Goal: Task Accomplishment & Management: Use online tool/utility

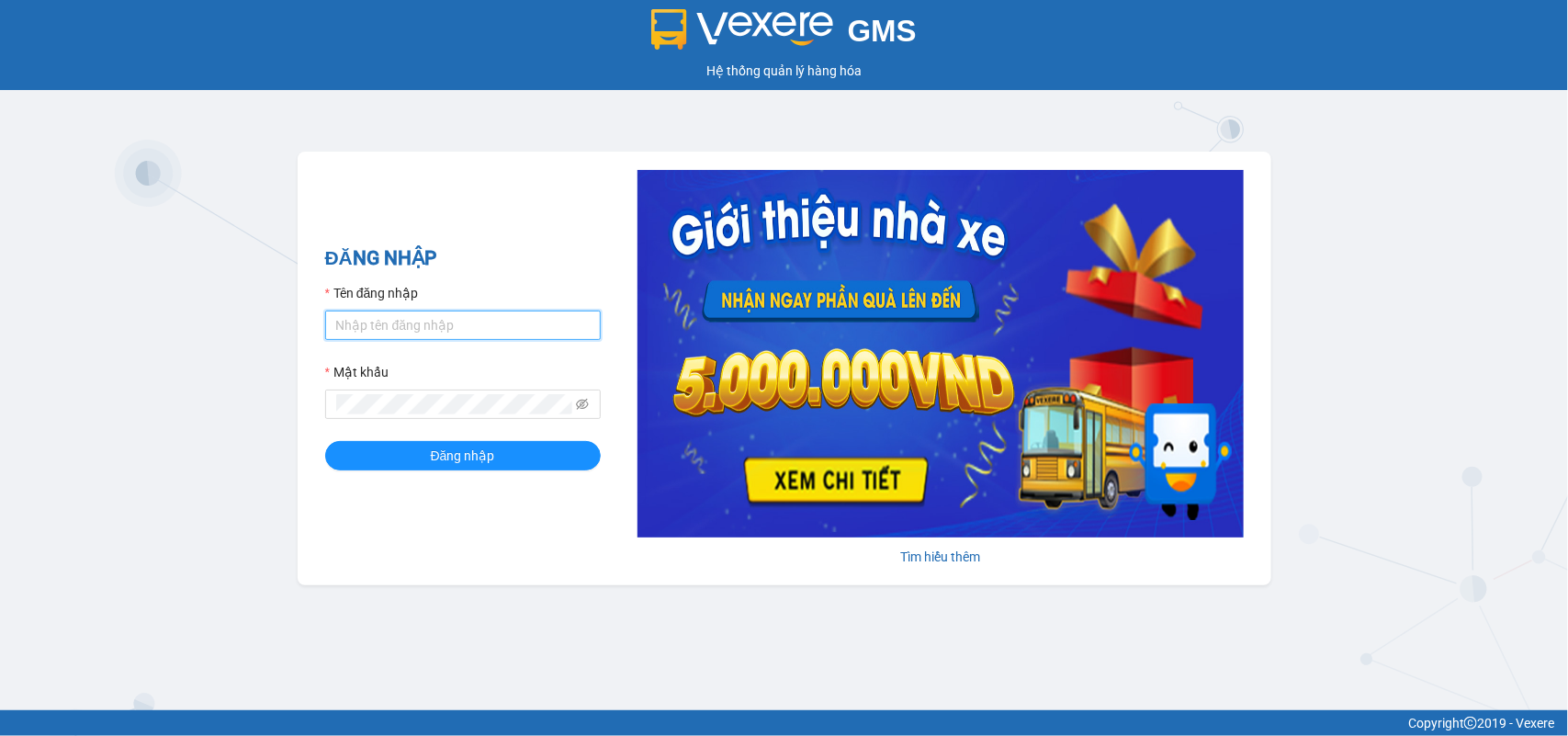
click at [418, 324] on input "Tên đăng nhập" at bounding box center [463, 325] width 276 height 30
type input "thuong.phuongnam"
click at [406, 394] on span at bounding box center [463, 405] width 276 height 30
click at [325, 441] on button "Đăng nhập" at bounding box center [463, 456] width 276 height 30
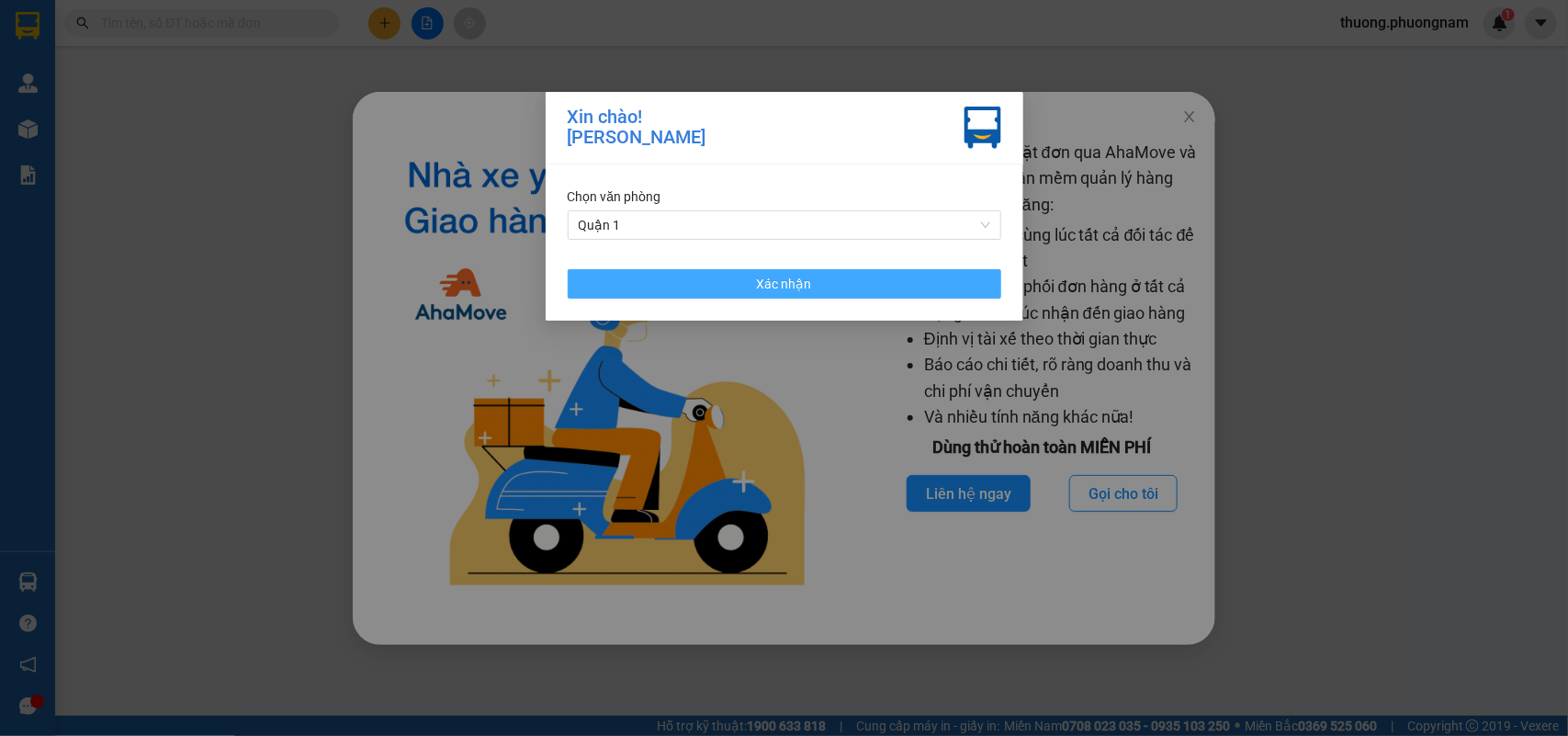
drag, startPoint x: 815, startPoint y: 285, endPoint x: 882, endPoint y: 294, distance: 67.6
click at [815, 285] on button "Xác nhận" at bounding box center [784, 284] width 433 height 30
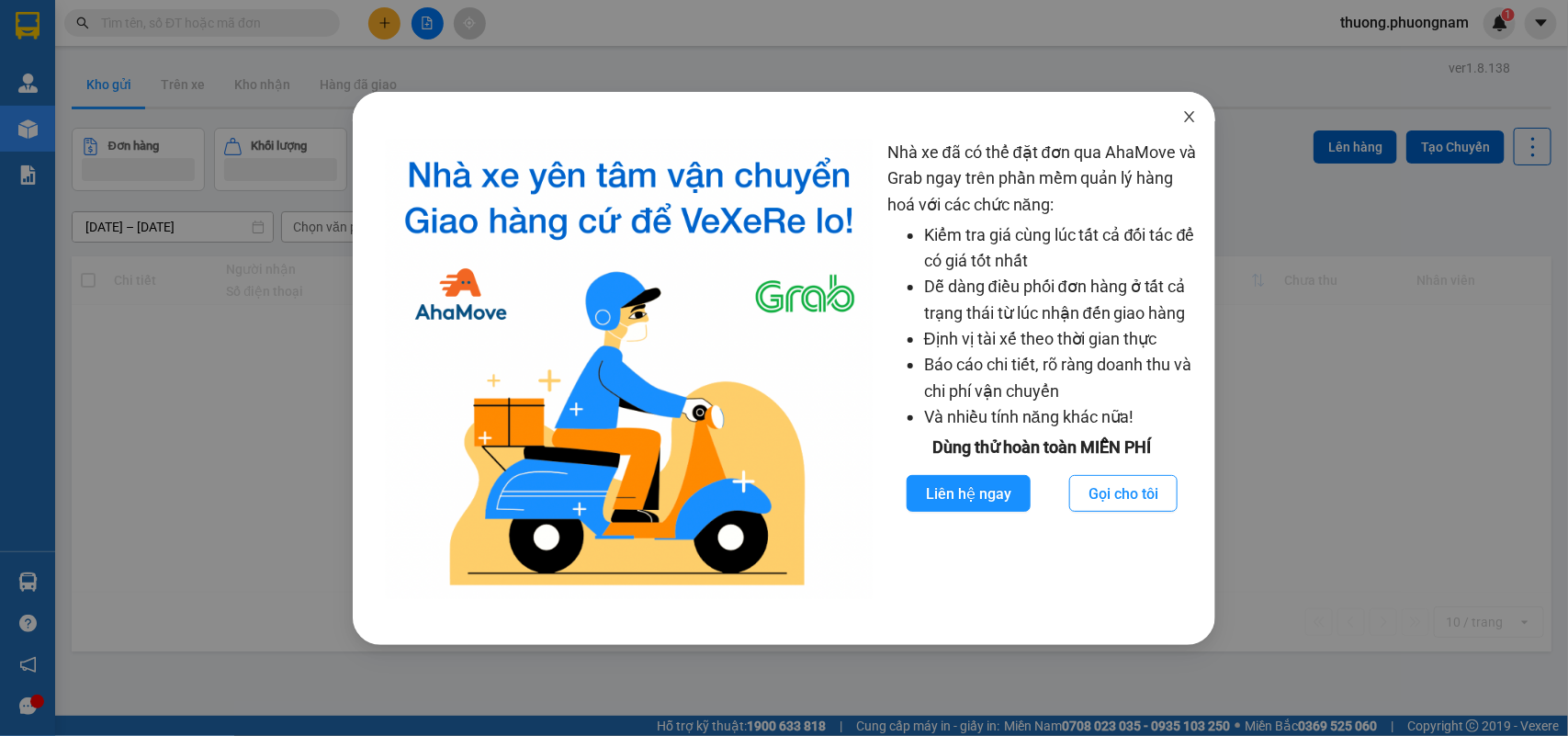
drag, startPoint x: 1260, startPoint y: 126, endPoint x: 1177, endPoint y: 121, distance: 83.2
click at [1259, 126] on div "Nhà xe đã có thể đặt đơn qua AhaMove và Grab ngay trên phần mềm quản lý hàng ho…" at bounding box center [784, 368] width 1568 height 736
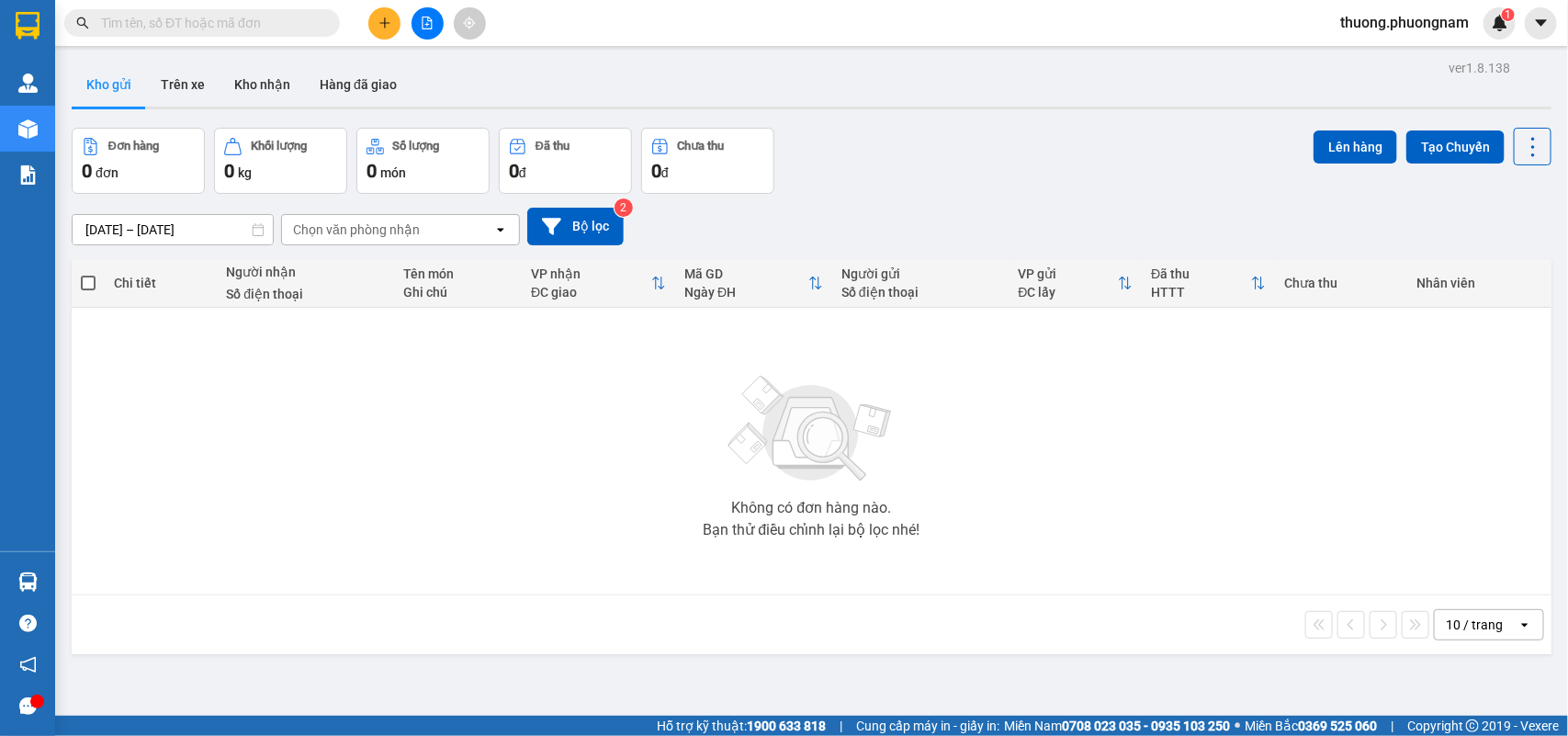
click at [210, 10] on span at bounding box center [202, 23] width 276 height 28
click at [221, 31] on input "text" at bounding box center [209, 23] width 217 height 20
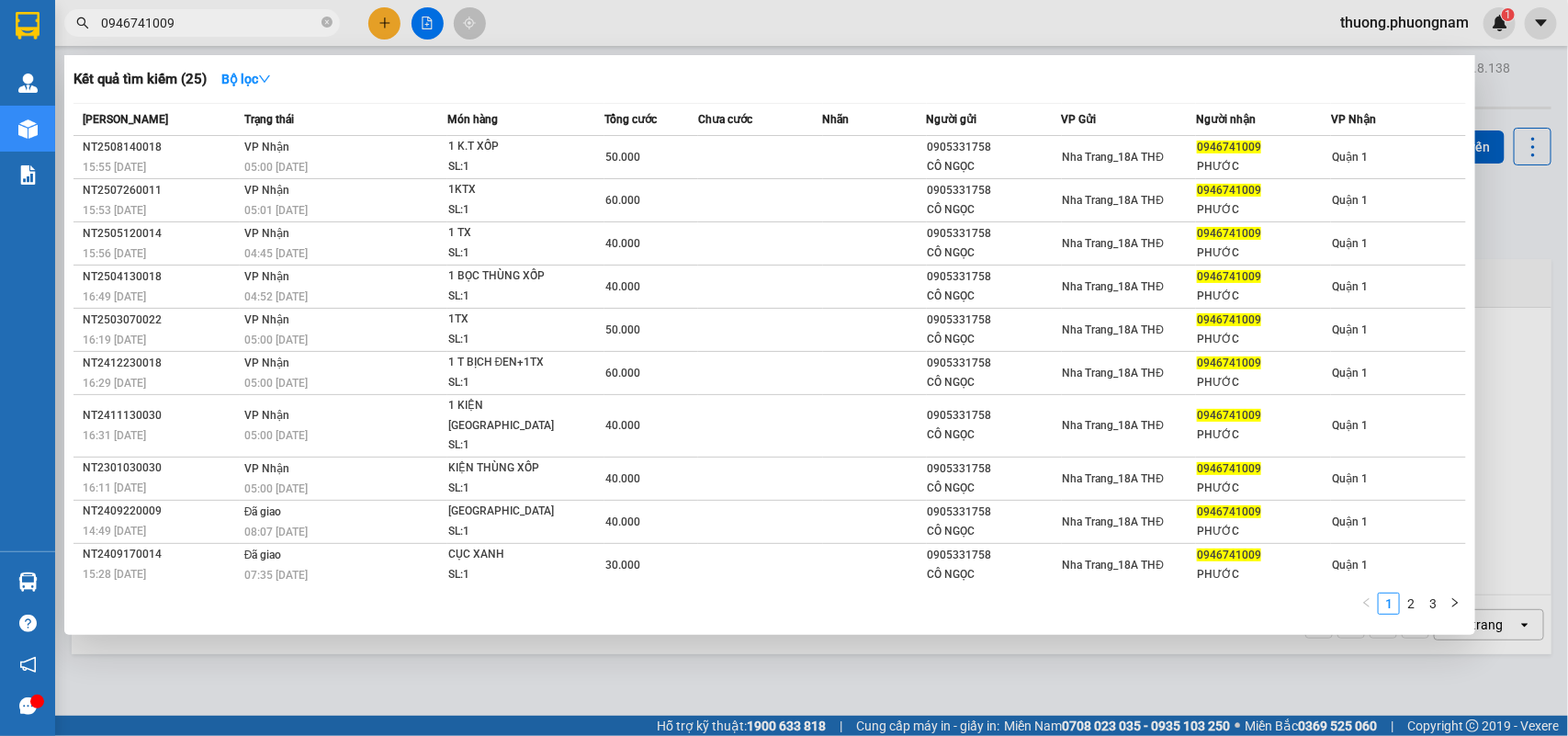
click at [221, 29] on input "0946741009" at bounding box center [209, 23] width 217 height 20
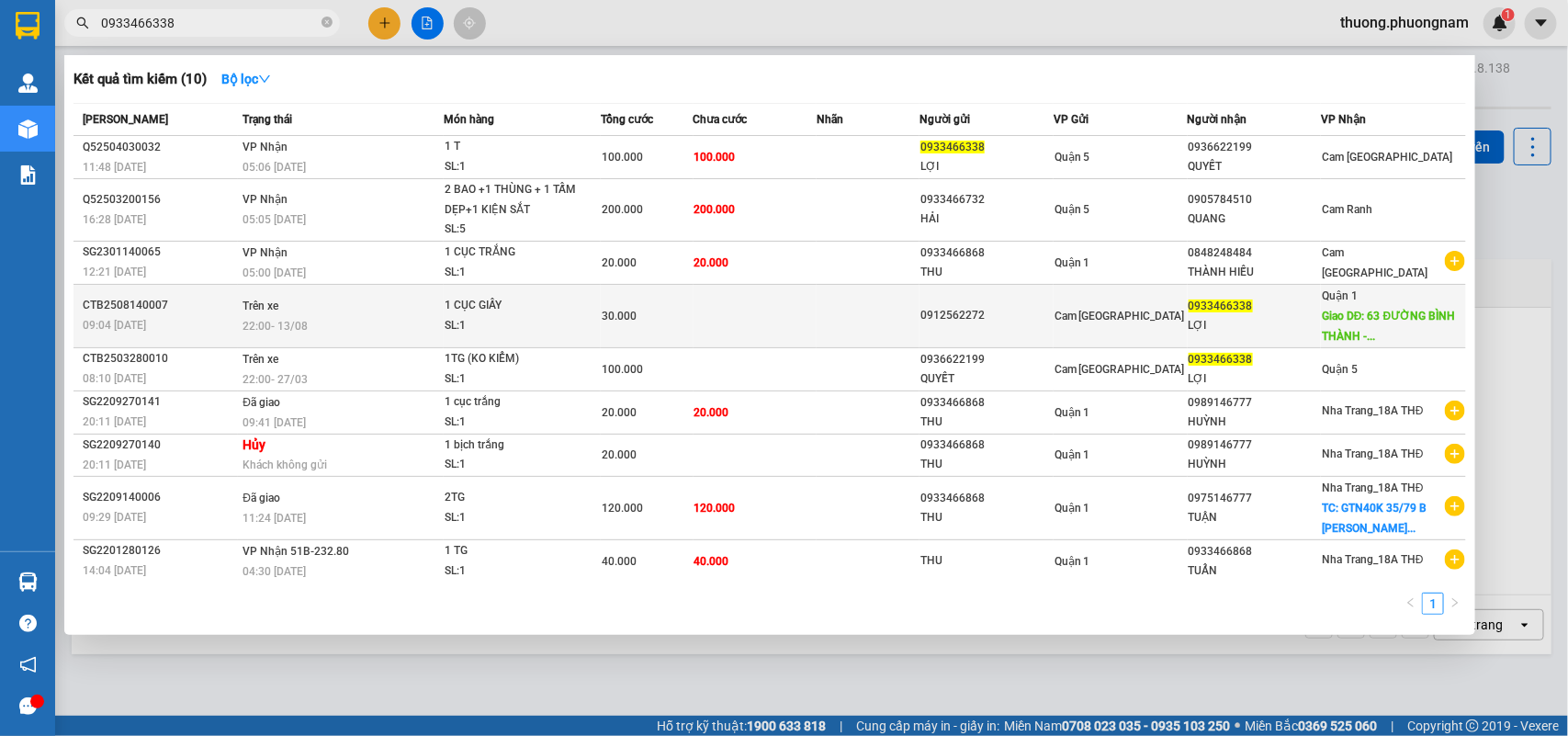
type input "0933466338"
click at [1369, 313] on span "Giao DĐ: 63 ĐƯỜNG BÌNH THÀNH -..." at bounding box center [1388, 325] width 133 height 33
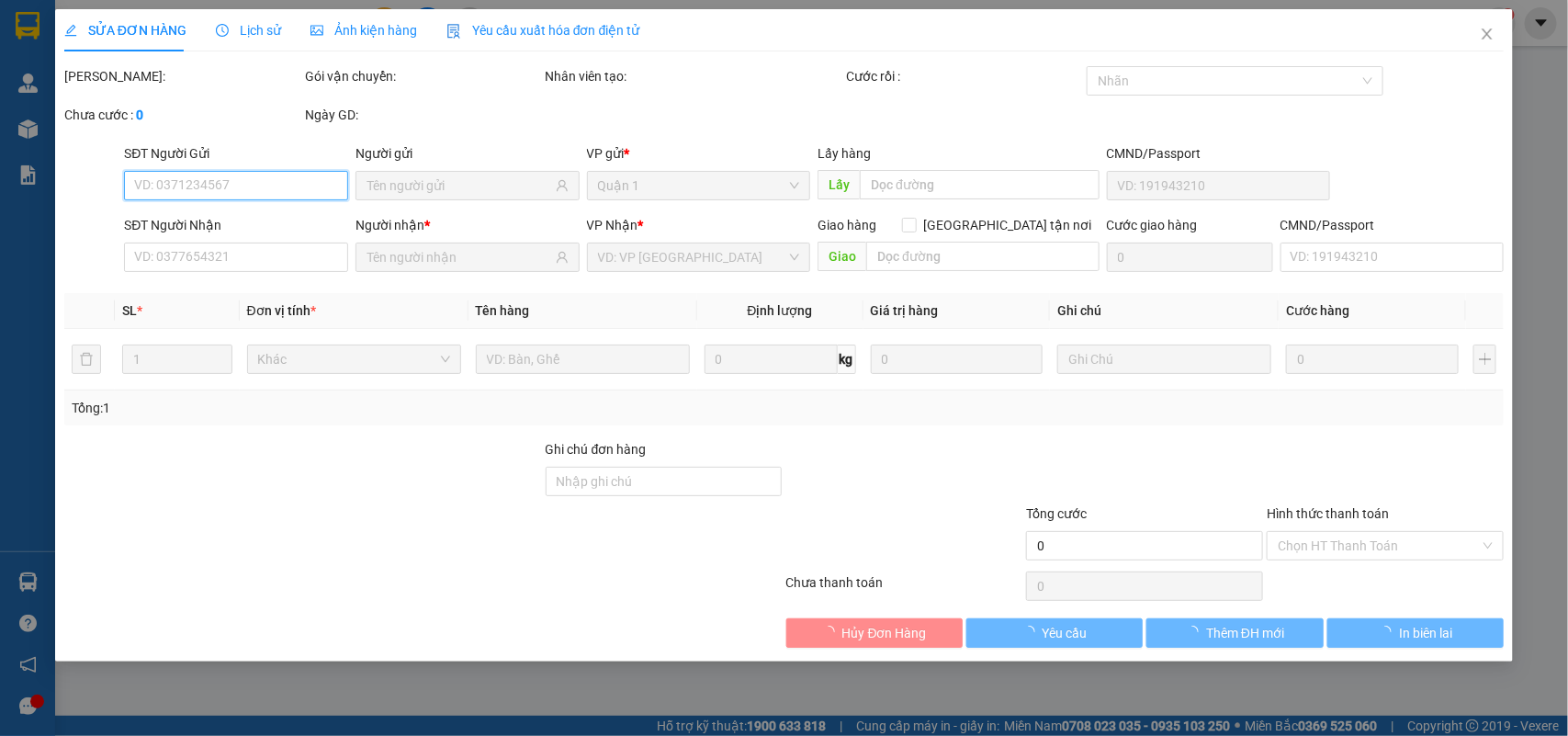
type input "0912562272"
type input "0933466338"
type input "LỢI"
type input "63 ĐƯỜNG BÌNH THÀNH -BÌNH HƯNG HÒA B-BÌNH CHÁNH"
type input "30.000"
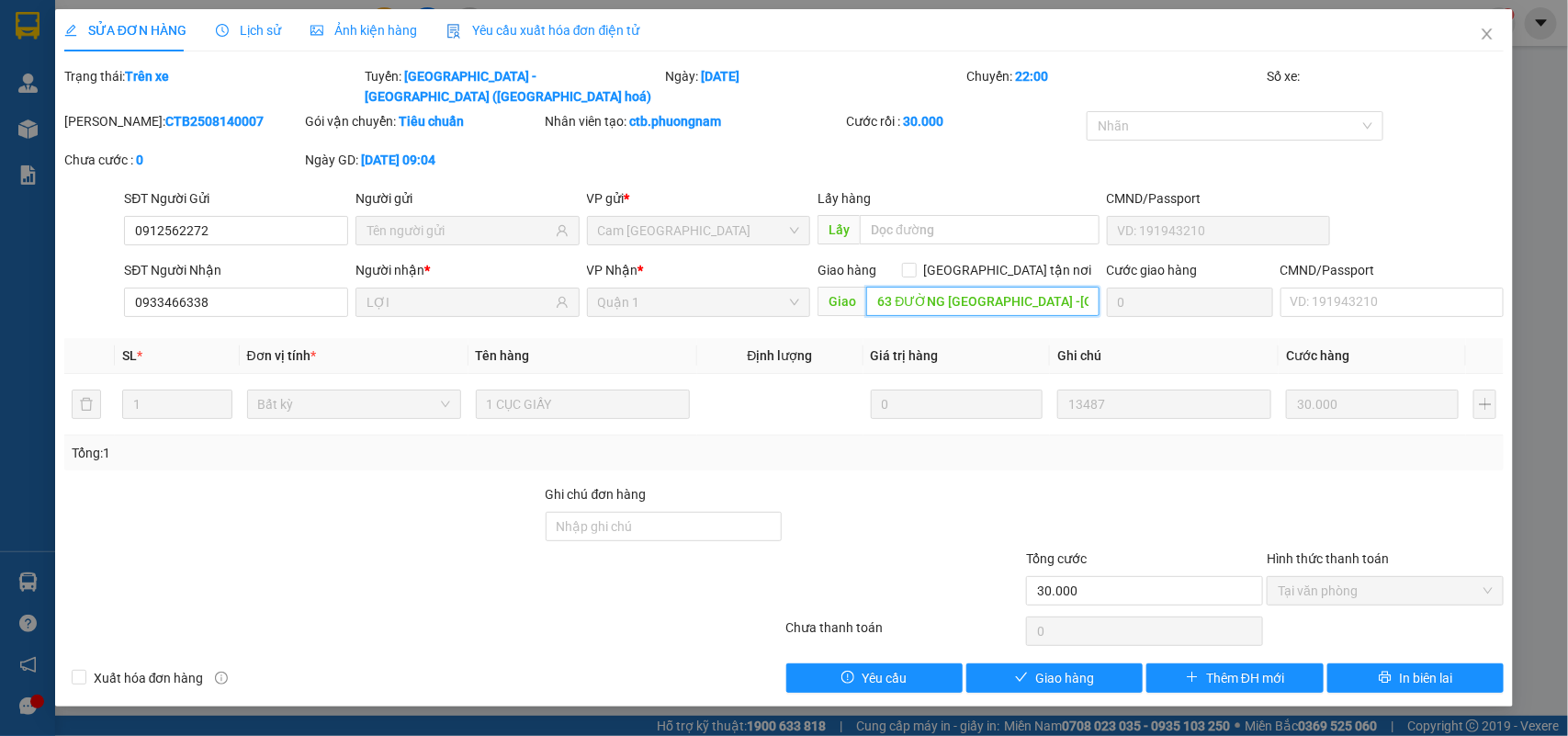
click at [1057, 287] on input "63 ĐƯỜNG BÌNH THÀNH -BÌNH HƯNG HÒA B-BÌNH CHÁNH" at bounding box center [983, 302] width 233 height 30
click at [1493, 37] on icon "close" at bounding box center [1486, 34] width 15 height 15
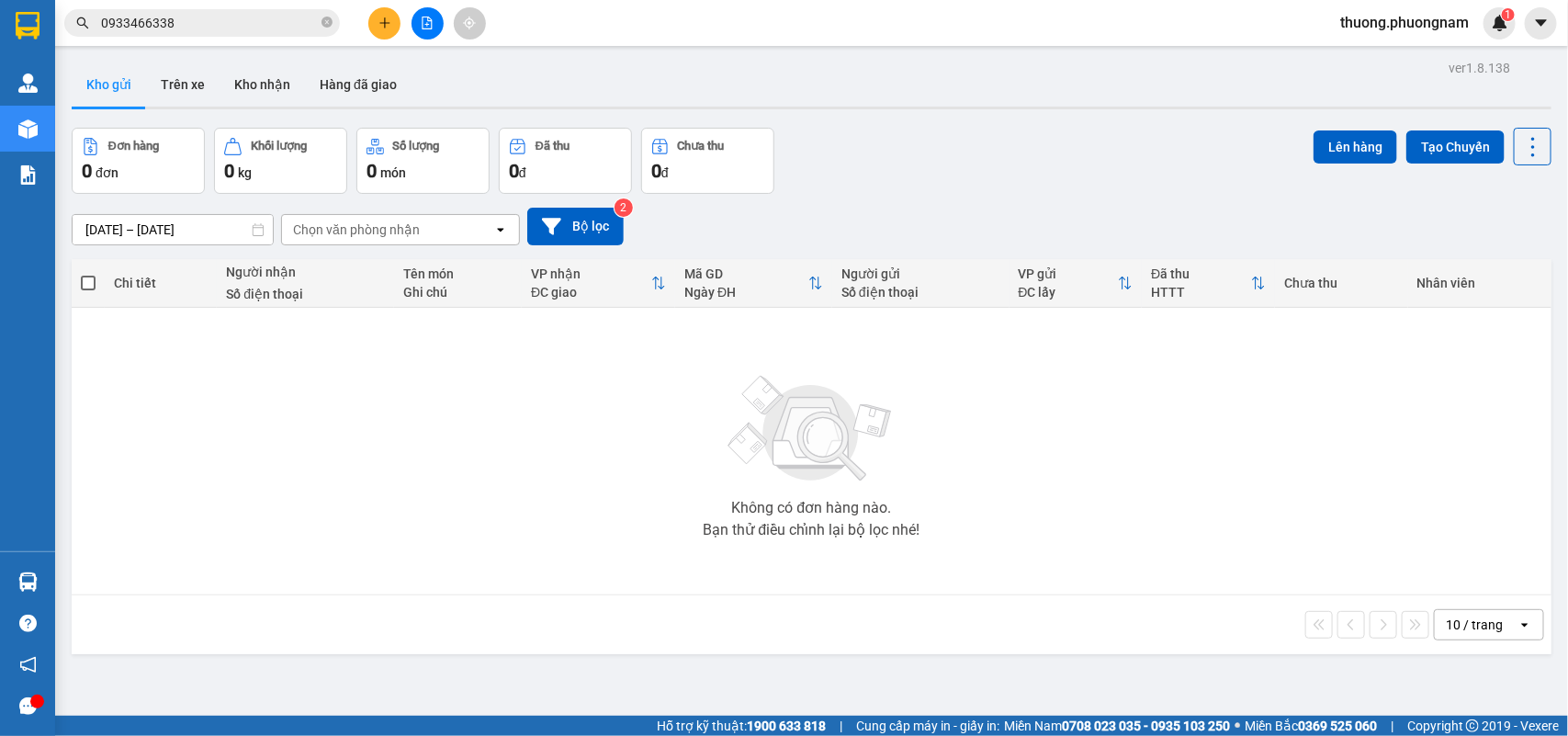
click at [280, 39] on div "Kết quả tìm kiếm ( 10 ) Bộ lọc Mã ĐH Trạng thái Món hàng Tổng cước Chưa cước Nh…" at bounding box center [784, 23] width 1568 height 46
click at [278, 31] on input "0933466338" at bounding box center [209, 23] width 217 height 20
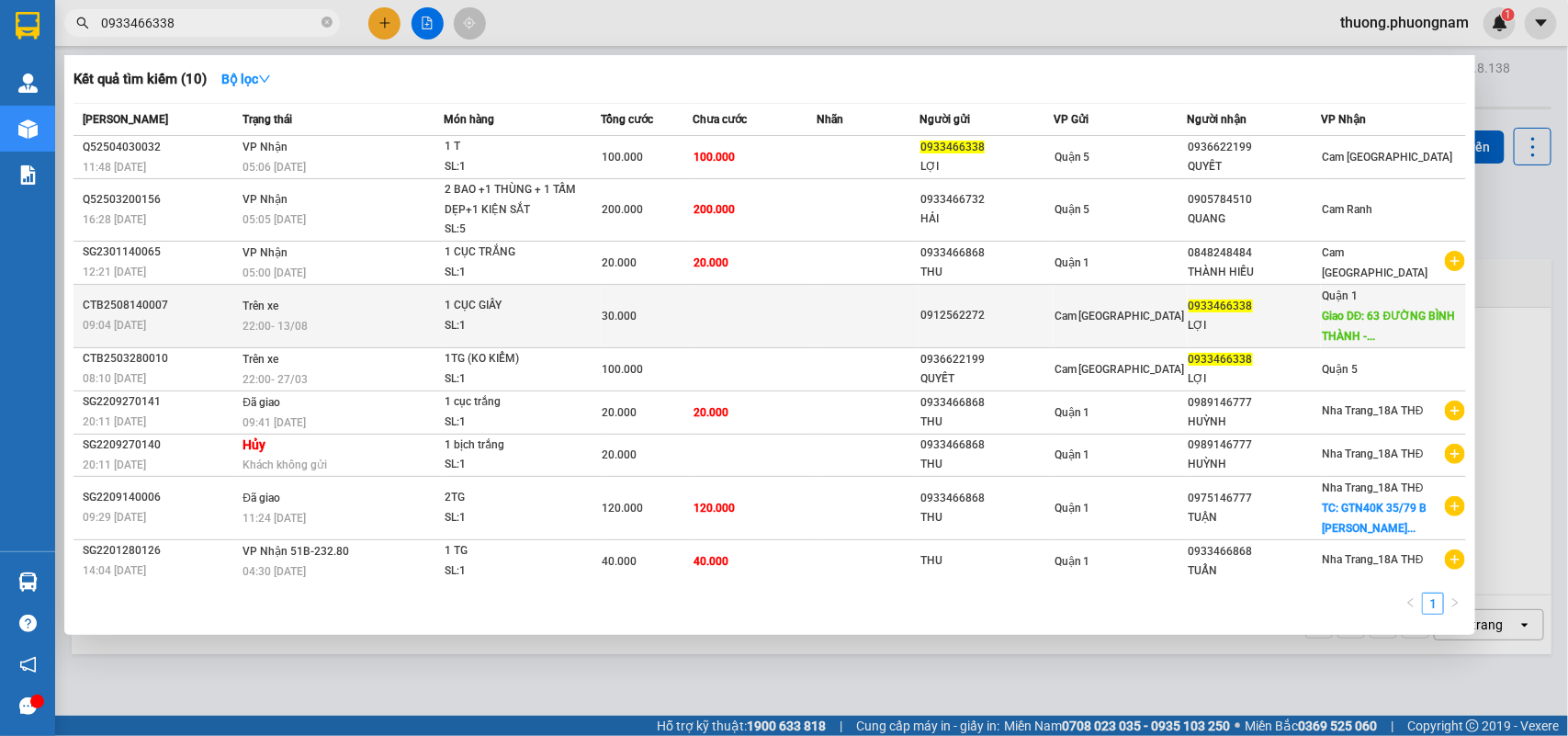
click at [507, 317] on div "SL: 1" at bounding box center [513, 326] width 137 height 20
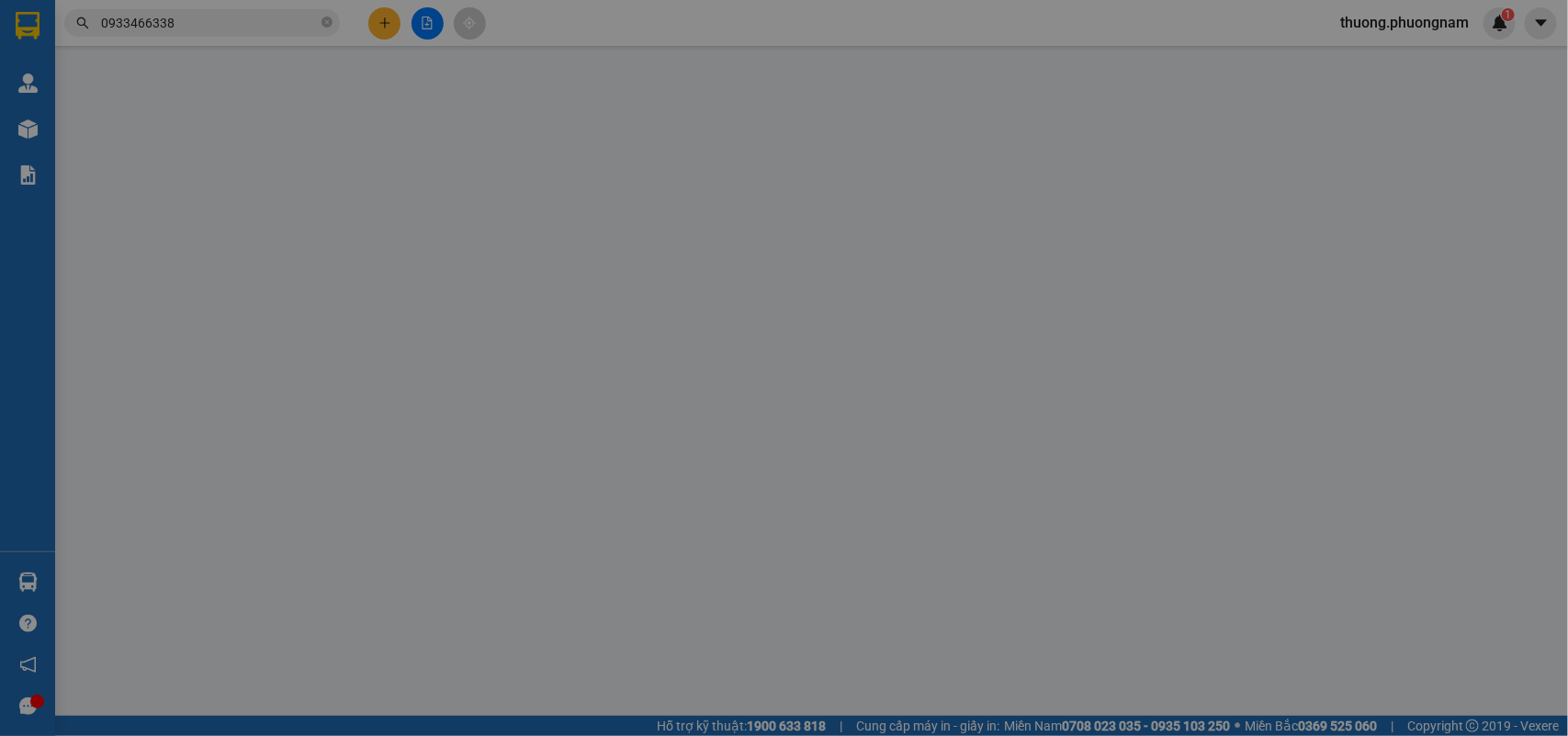
type input "0912562272"
type input "0933466338"
type input "LỢI"
type input "63 ĐƯỜNG BÌNH THÀNH -BÌNH HƯNG HÒA B-BÌNH CHÁNH"
type input "30.000"
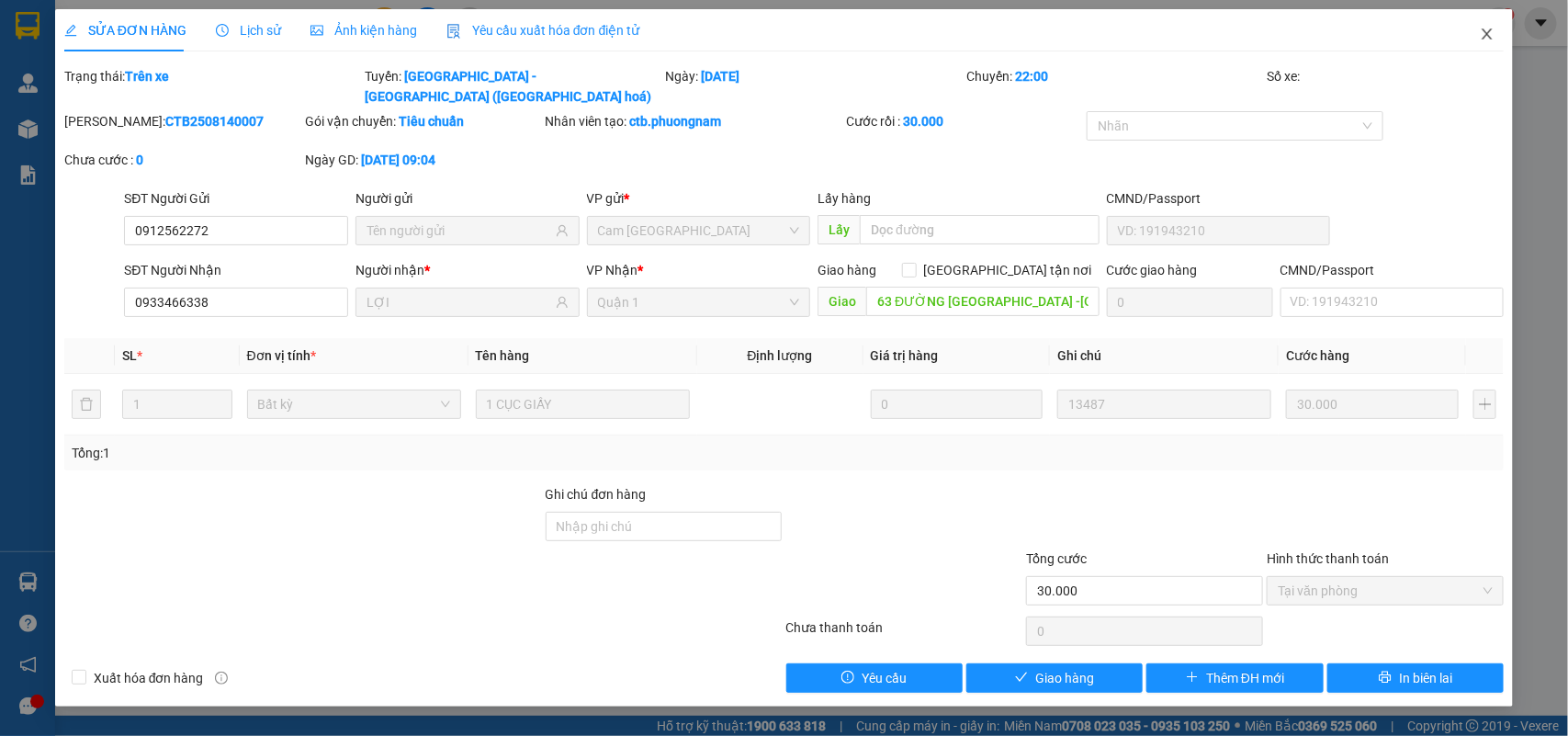
click at [1476, 44] on span "Close" at bounding box center [1487, 35] width 51 height 51
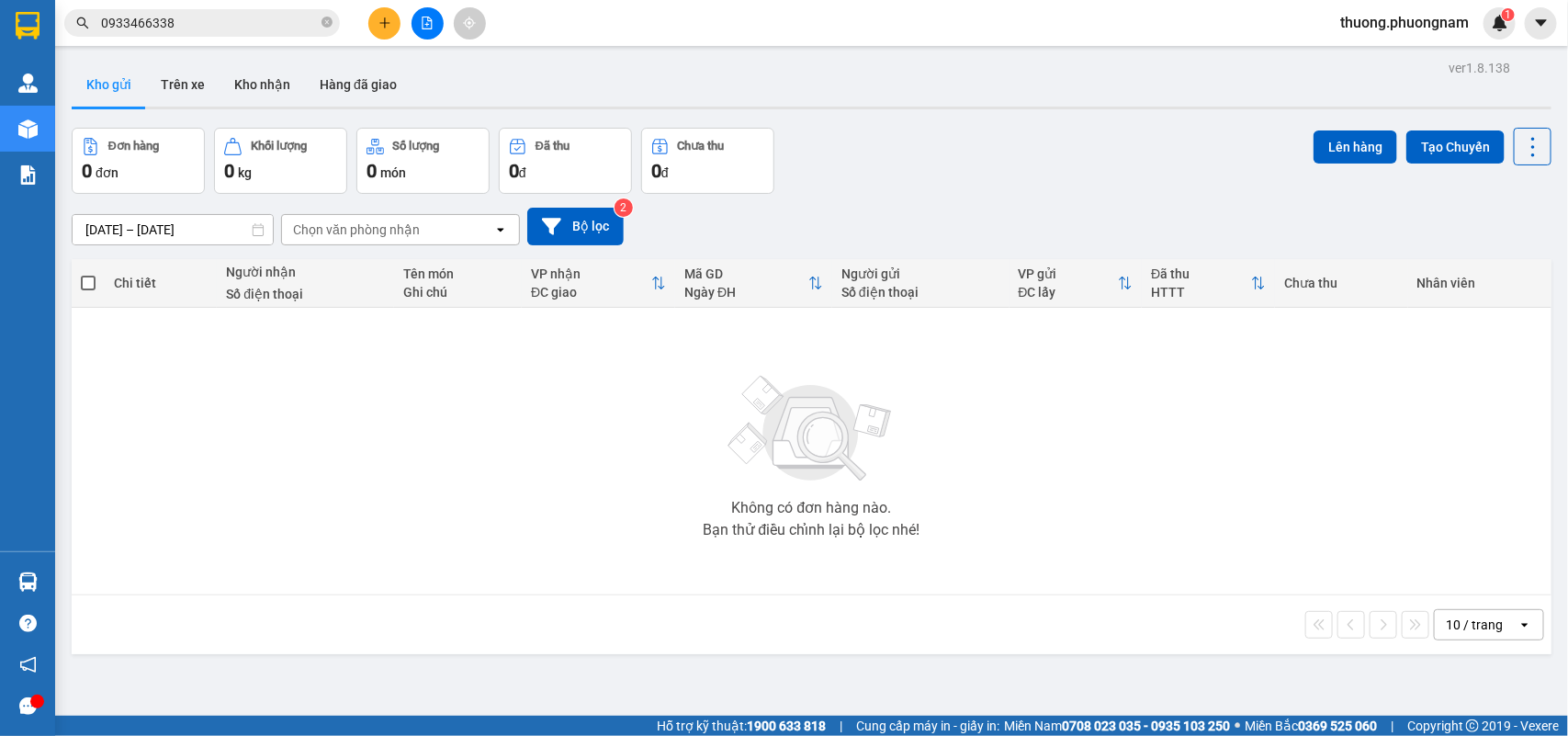
click at [221, 17] on input "0933466338" at bounding box center [209, 23] width 217 height 20
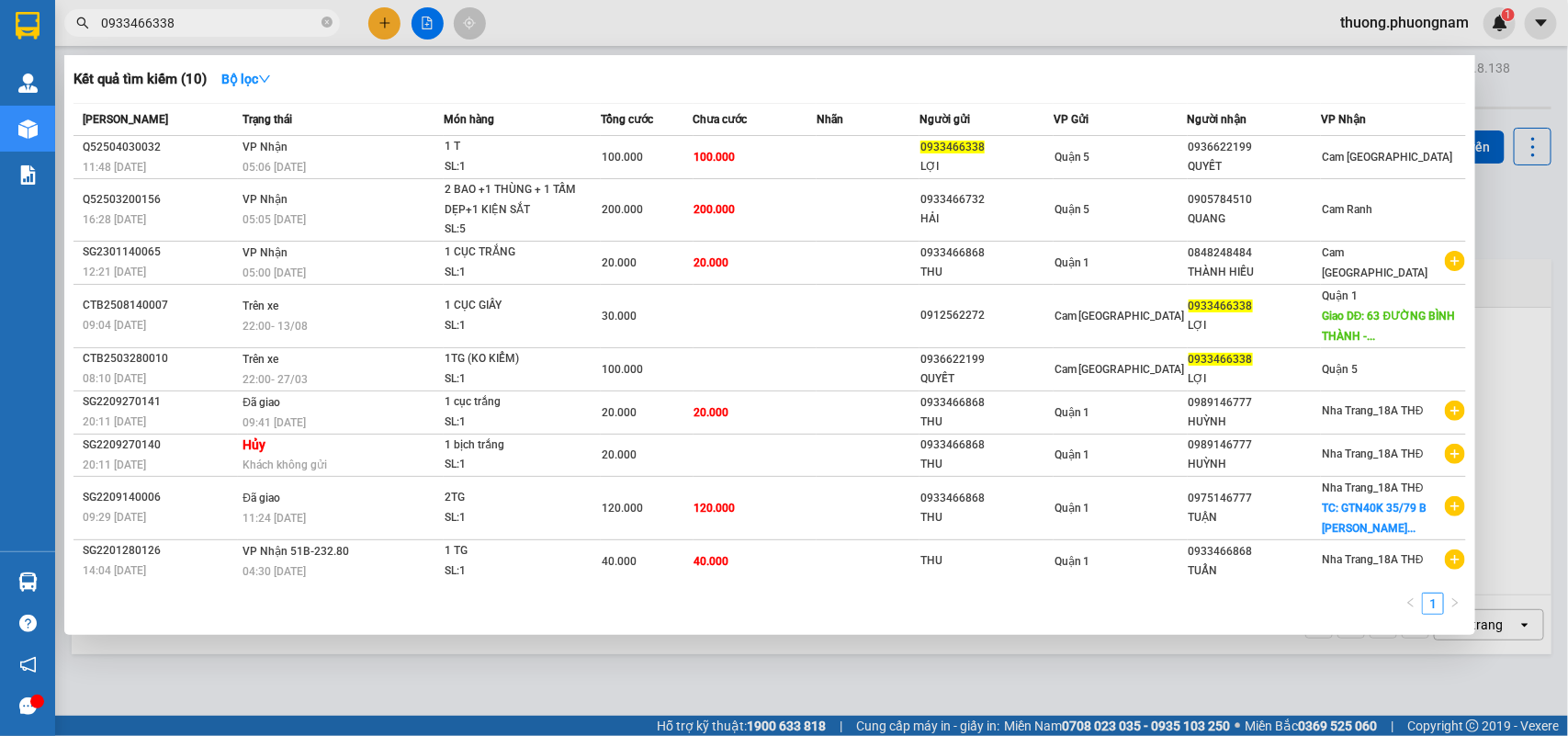
click at [221, 17] on input "0933466338" at bounding box center [209, 23] width 217 height 20
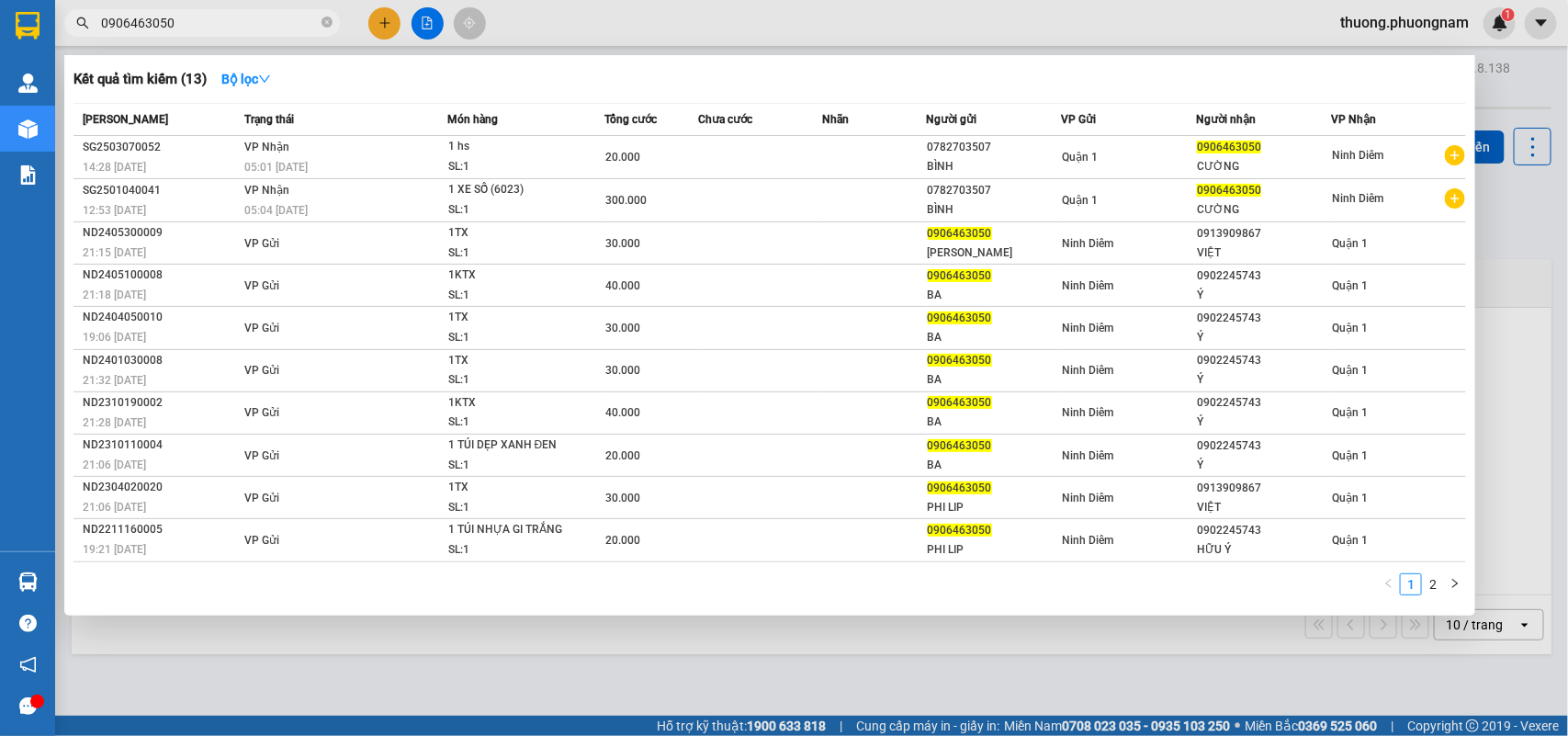
click at [216, 34] on span "0906463050" at bounding box center [202, 23] width 276 height 28
click at [200, 17] on input "0906463050" at bounding box center [209, 23] width 217 height 20
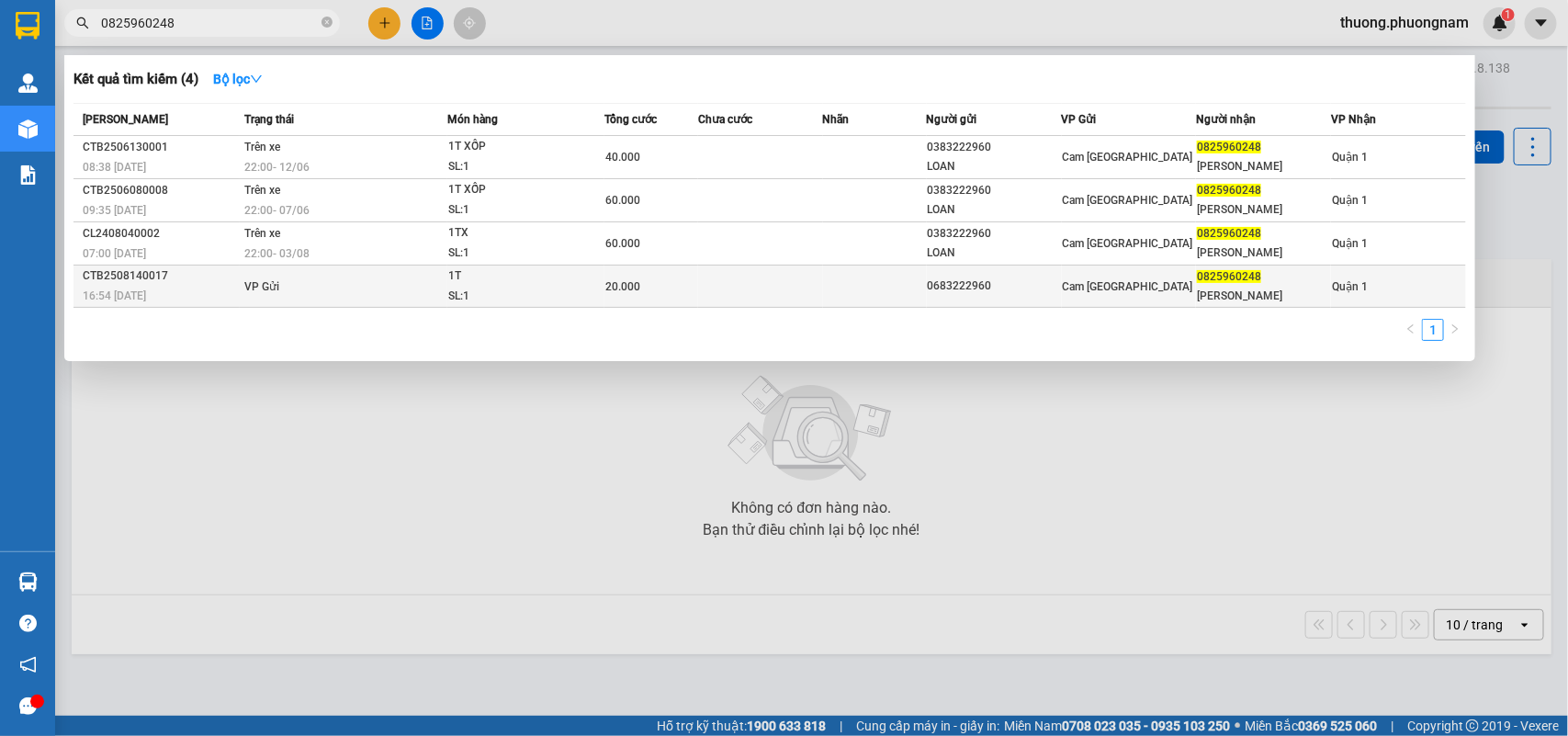
type input "0825960248"
click at [492, 287] on div "SL: 1" at bounding box center [516, 297] width 137 height 20
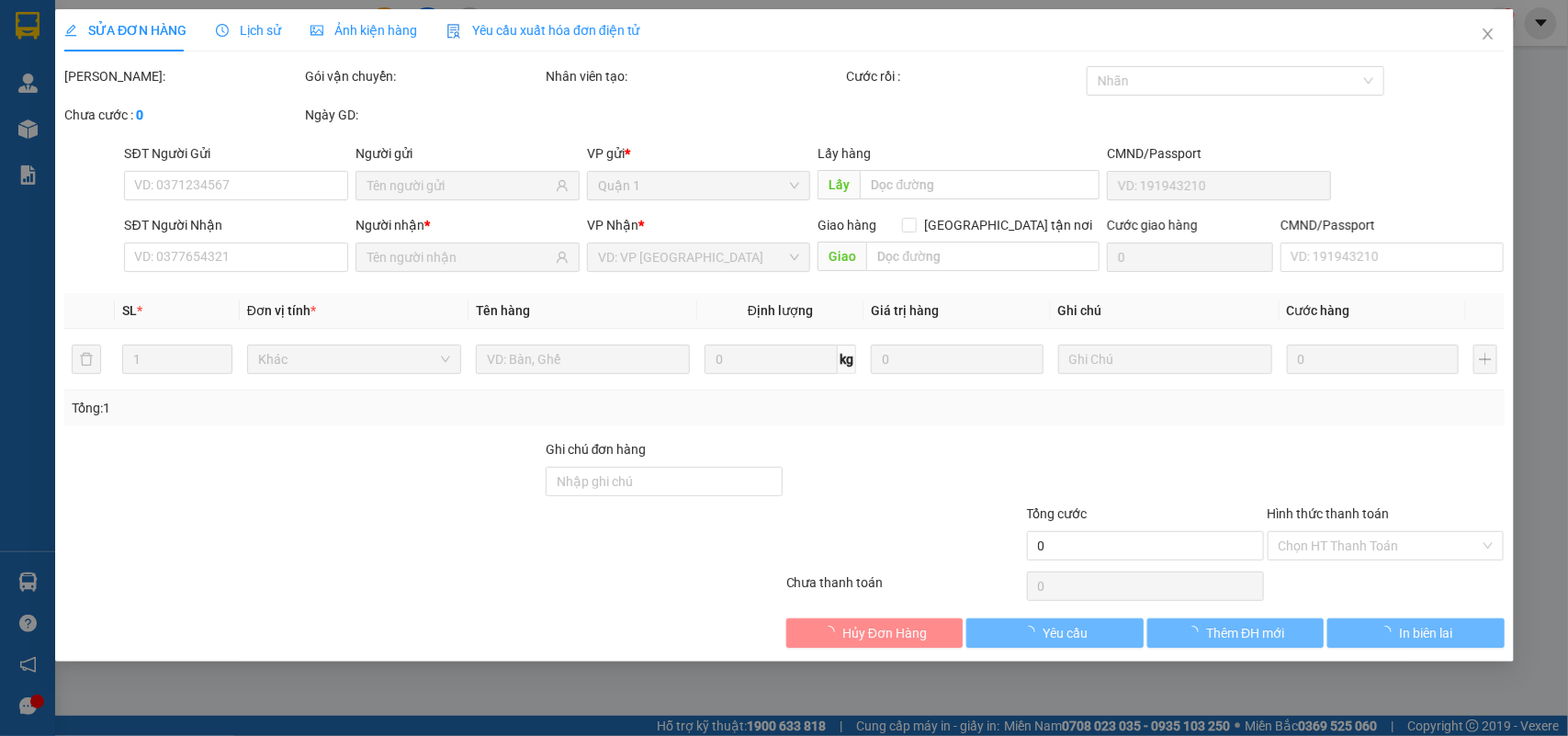
type input "0683222960"
type input "0825960248"
type input "KIM KIỀU"
type input "20.000"
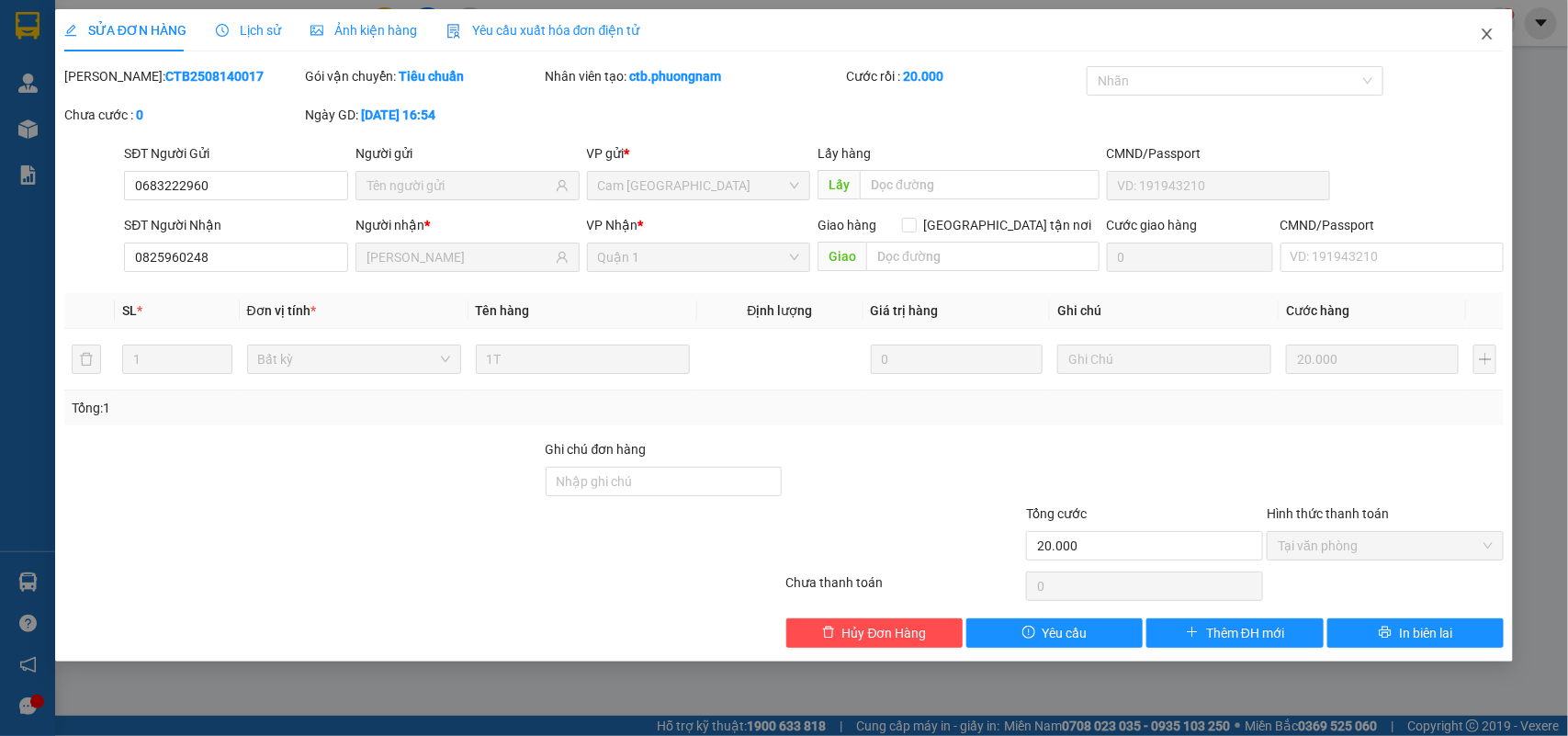
click at [1481, 45] on span "Close" at bounding box center [1487, 35] width 51 height 51
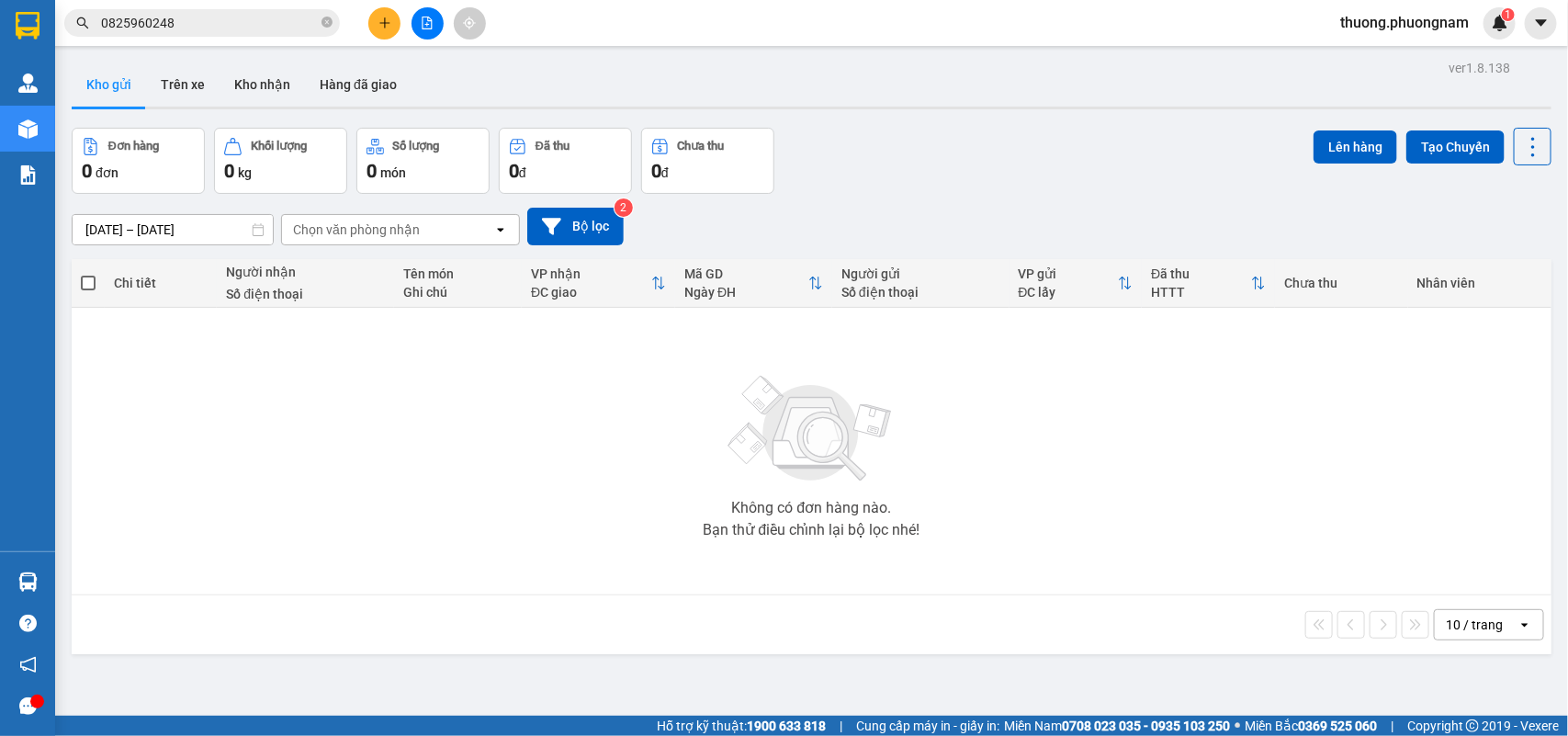
drag, startPoint x: 246, startPoint y: 29, endPoint x: 245, endPoint y: 16, distance: 13.0
click at [246, 24] on input "0825960248" at bounding box center [209, 23] width 217 height 20
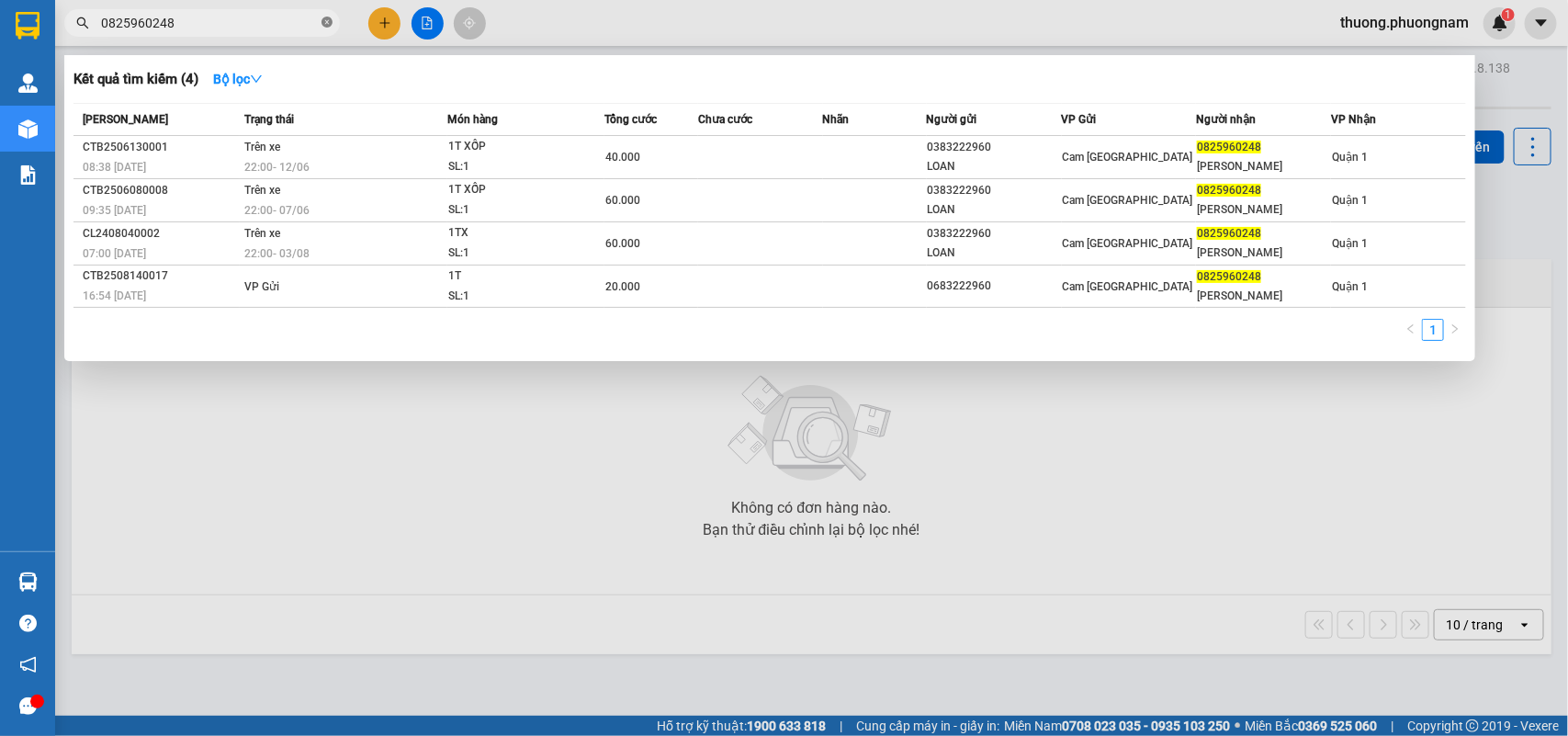
click at [330, 23] on icon "close-circle" at bounding box center [326, 22] width 11 height 11
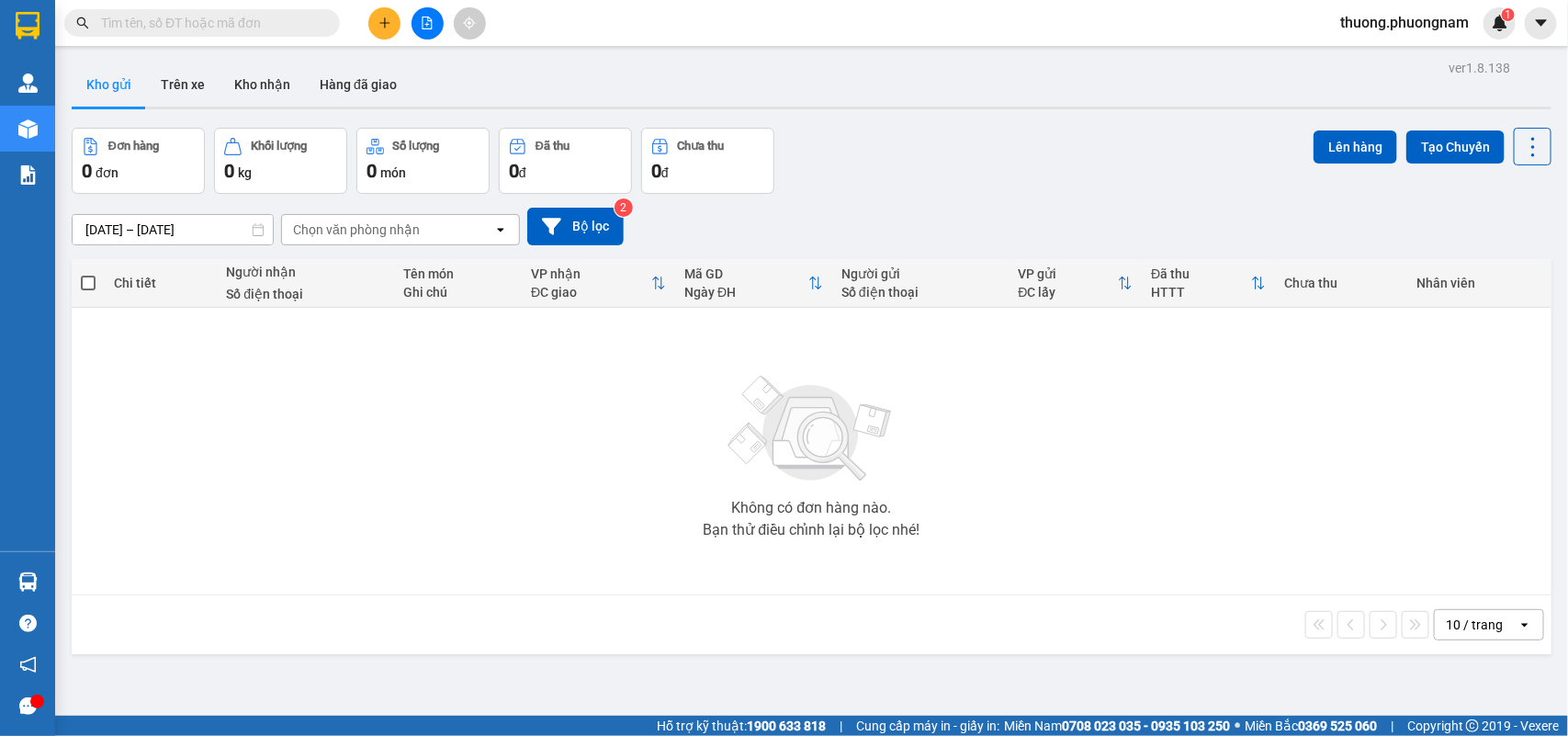
click at [232, 15] on input "text" at bounding box center [209, 23] width 217 height 20
type input "3"
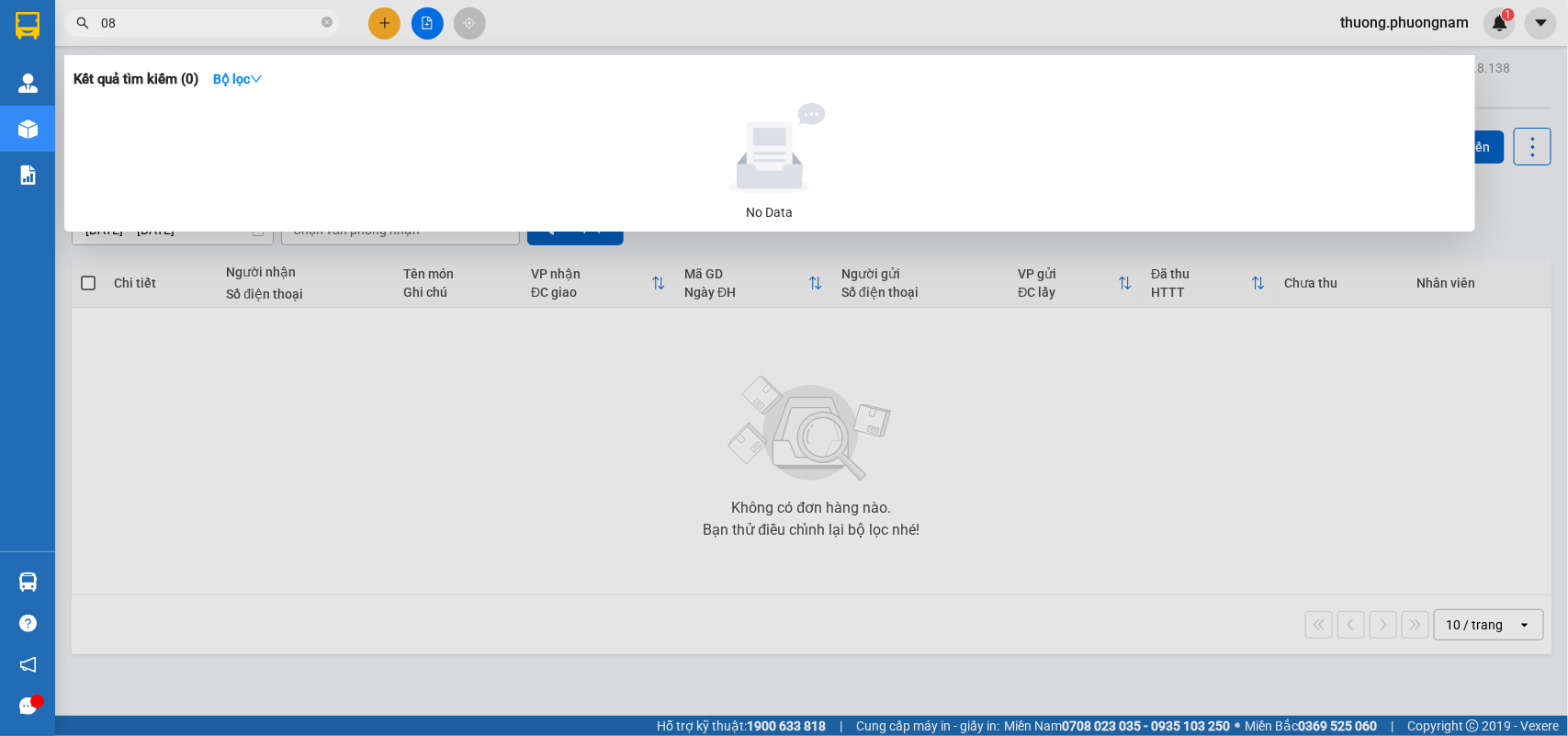
type input "0"
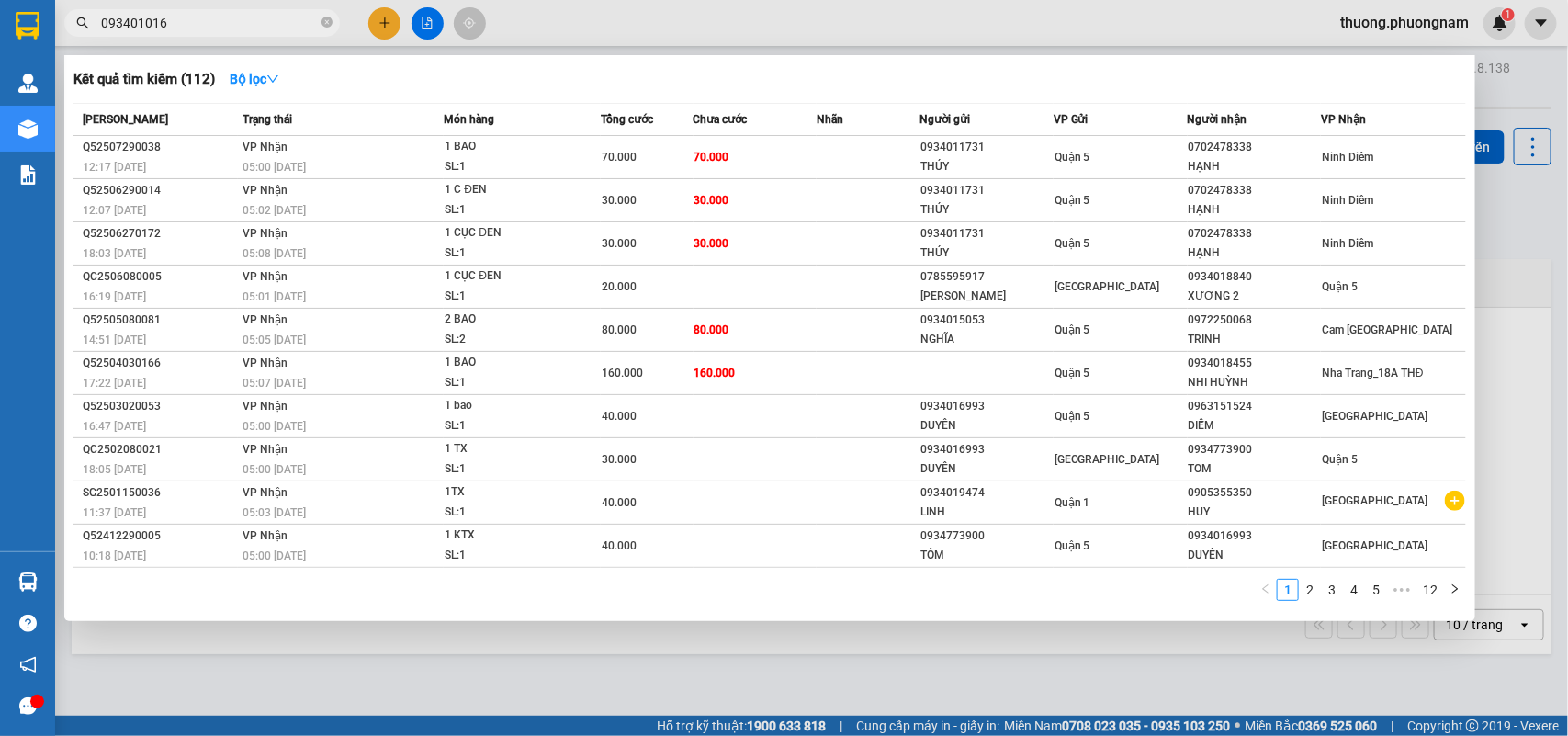
type input "0934010168"
